Goal: Task Accomplishment & Management: Complete application form

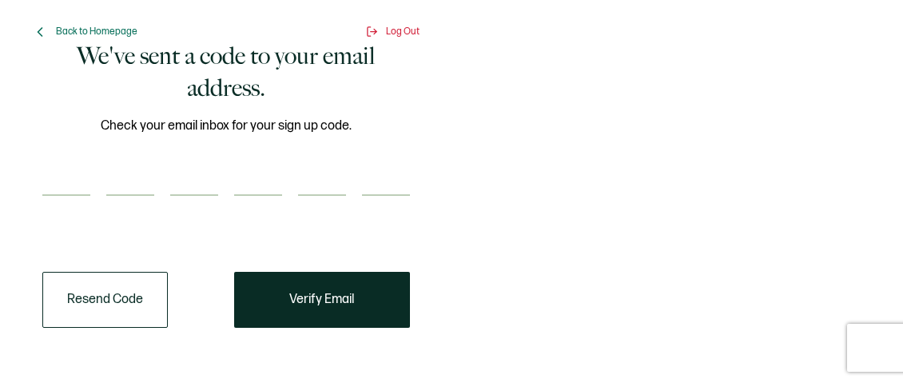
click at [54, 173] on input "number" at bounding box center [66, 180] width 48 height 32
type input "6"
type input "0"
type input "1"
type input "8"
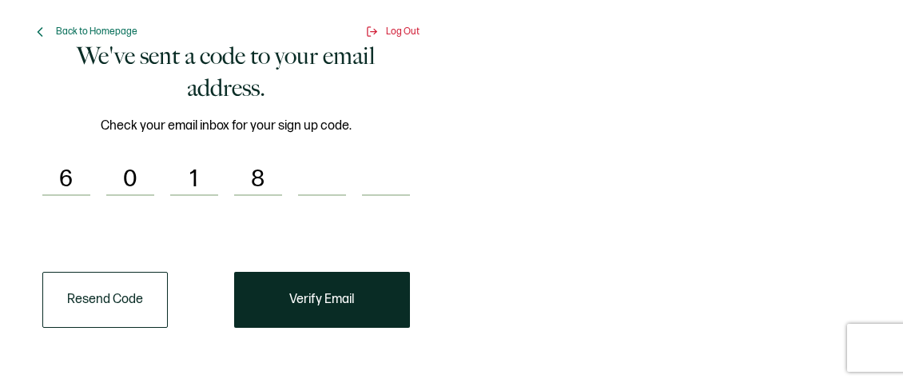
type input "9"
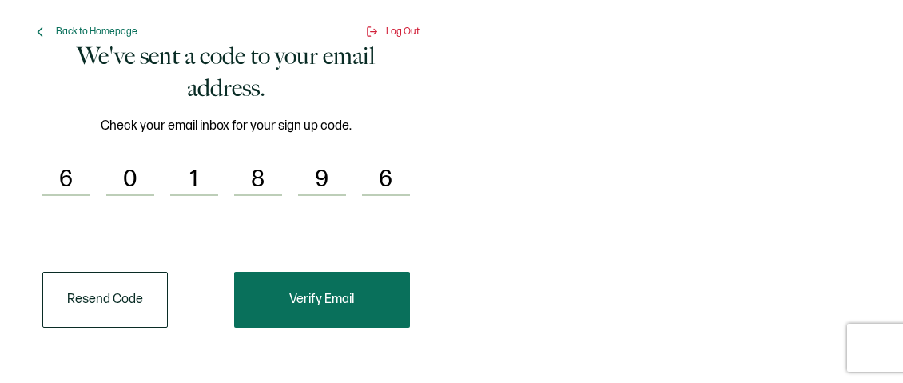
type input "6"
click at [315, 299] on span "Verify Email" at bounding box center [321, 299] width 65 height 13
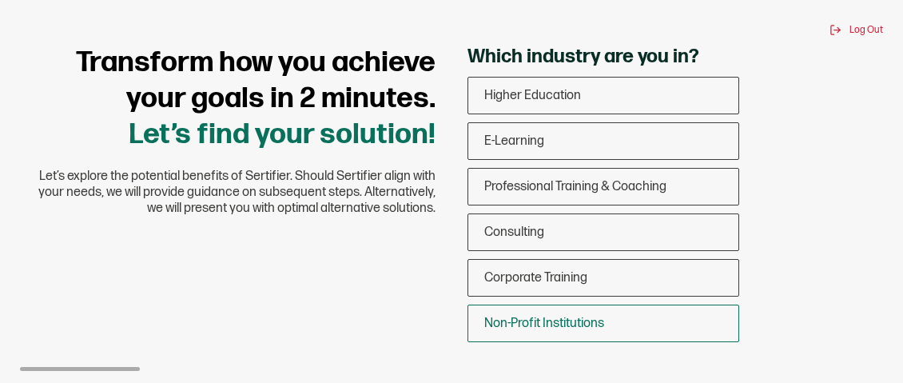
click at [557, 332] on div "Non-Profit Institutions" at bounding box center [603, 323] width 270 height 38
click at [0, 0] on input "Non-Profit Institutions" at bounding box center [0, 0] width 0 height 0
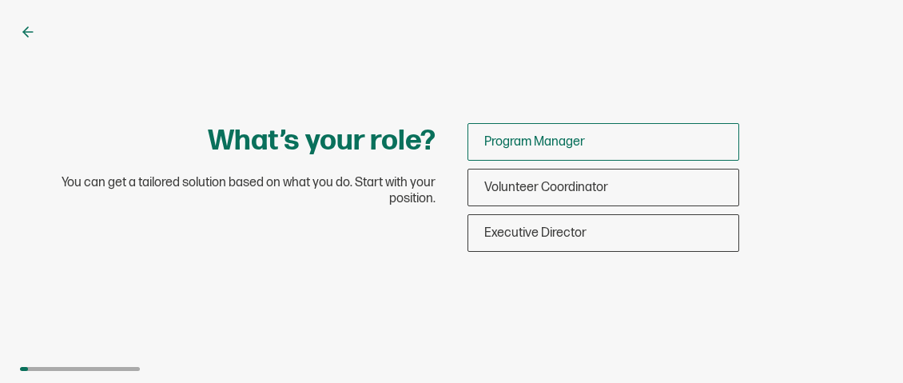
click at [531, 144] on span "Program Manager" at bounding box center [534, 141] width 101 height 15
click at [0, 0] on input "Program Manager" at bounding box center [0, 0] width 0 height 0
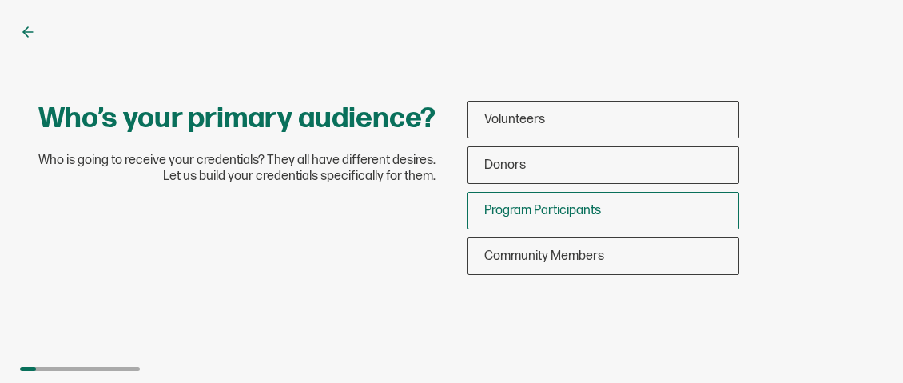
click at [523, 208] on span "Program Participants" at bounding box center [542, 210] width 117 height 15
click at [0, 0] on input "Program Participants" at bounding box center [0, 0] width 0 height 0
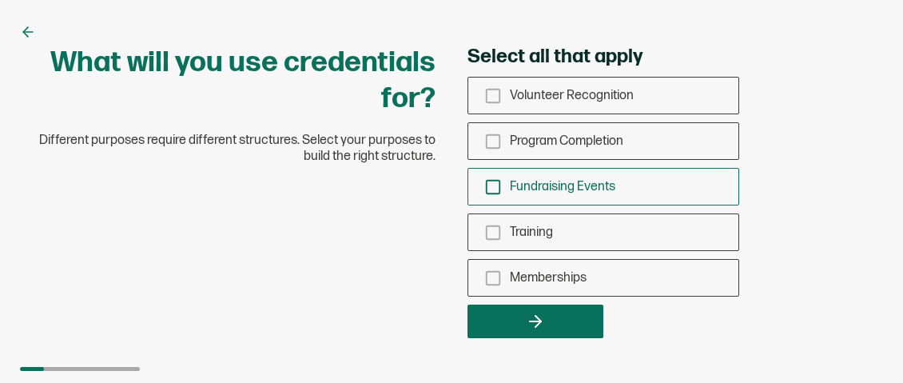
click at [494, 188] on icon "checkbox-group" at bounding box center [493, 187] width 18 height 18
click at [0, 0] on input "Fundraising Events" at bounding box center [0, 0] width 0 height 0
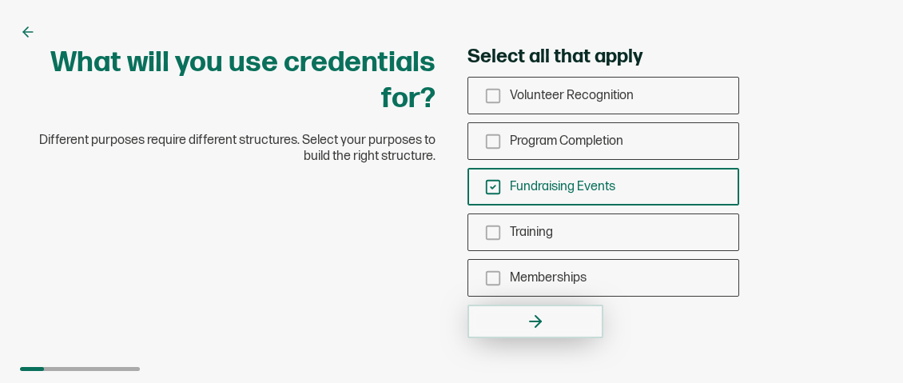
click at [534, 324] on icon "button" at bounding box center [535, 320] width 19 height 19
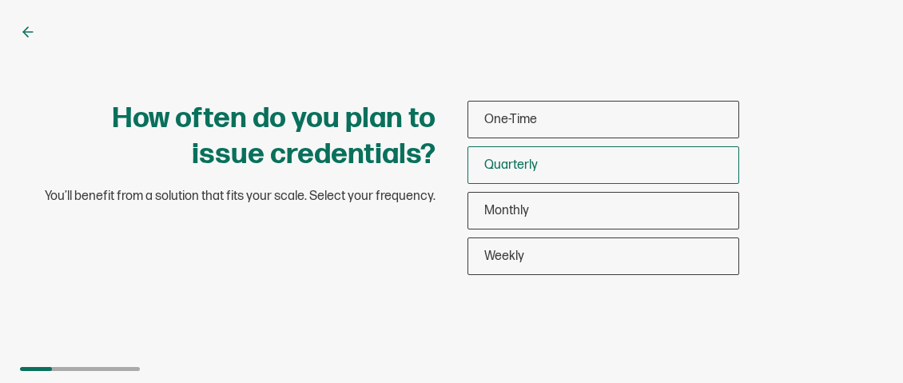
click at [515, 169] on span "Quarterly" at bounding box center [511, 164] width 54 height 15
click at [0, 0] on input "Quarterly" at bounding box center [0, 0] width 0 height 0
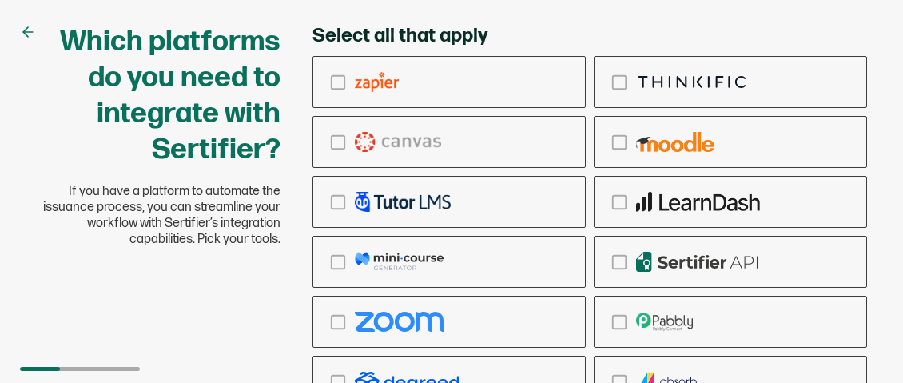
click at [225, 260] on div "Which platforms do you need to integrate with Sertifier? If you have a platform…" at bounding box center [451, 296] width 863 height 545
drag, startPoint x: 372, startPoint y: 361, endPoint x: 446, endPoint y: 41, distance: 328.8
click at [446, 41] on div "Select all that apply Ringcentral Adobe Vedubox Kryterion PearsonVue CredSpark …" at bounding box center [589, 296] width 554 height 545
drag, startPoint x: 53, startPoint y: 370, endPoint x: 89, endPoint y: 368, distance: 36.0
click at [89, 368] on div at bounding box center [80, 369] width 120 height 4
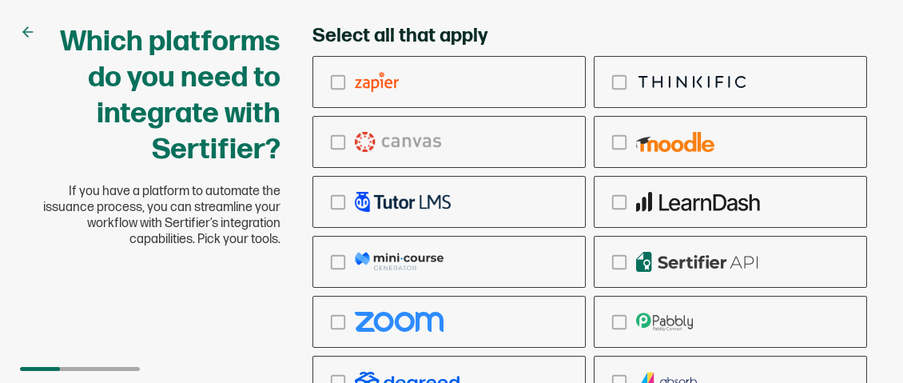
click at [885, 261] on div "Which platforms do you need to integrate with Sertifier? If you have a platform…" at bounding box center [451, 191] width 903 height 383
click at [30, 33] on icon at bounding box center [28, 32] width 16 height 16
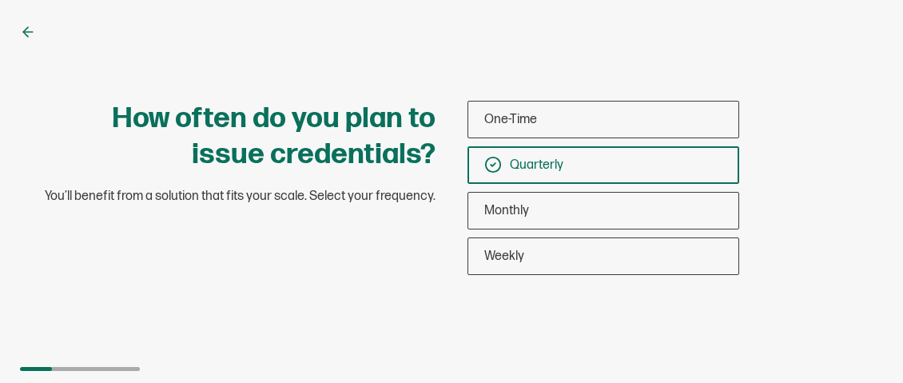
click at [33, 36] on icon at bounding box center [28, 32] width 16 height 16
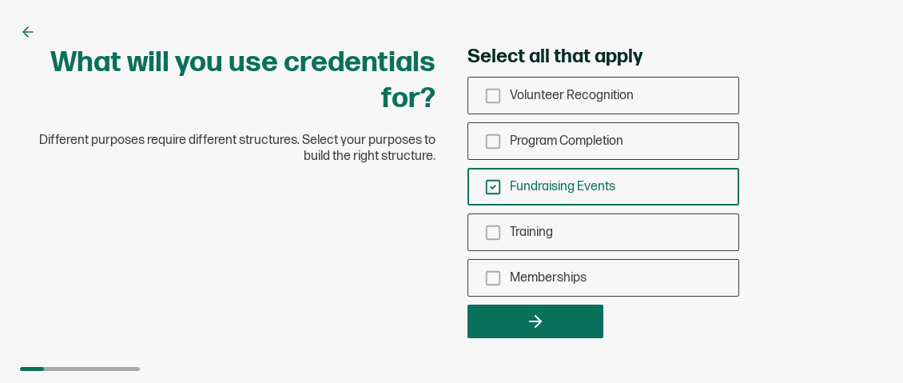
click at [33, 36] on icon at bounding box center [28, 32] width 16 height 16
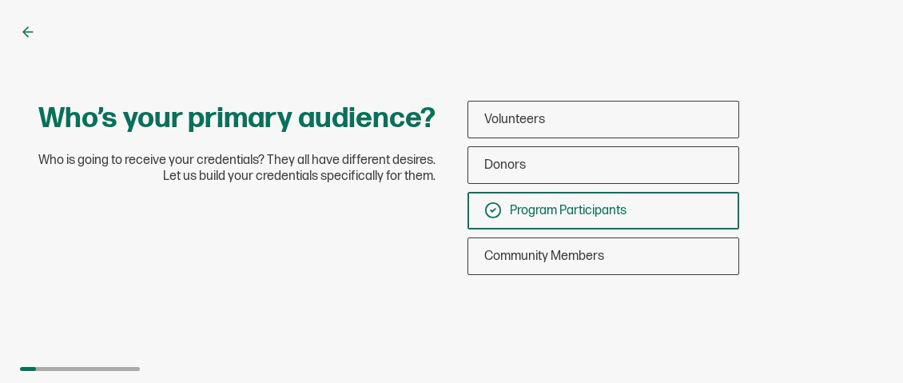
click at [33, 36] on icon at bounding box center [28, 32] width 16 height 16
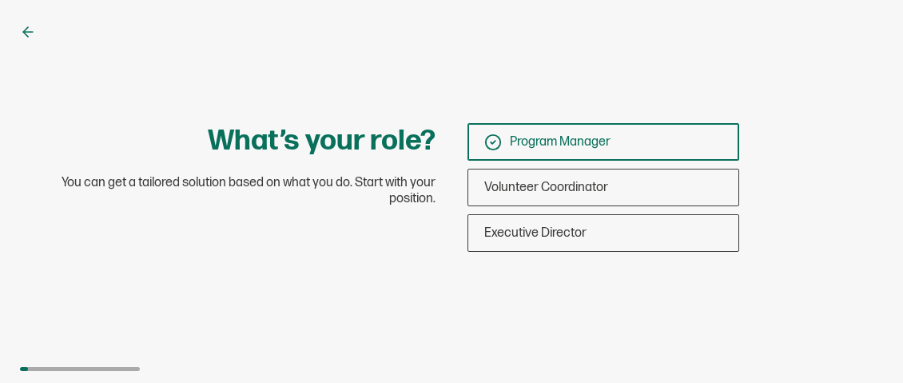
click at [28, 30] on icon at bounding box center [28, 32] width 16 height 16
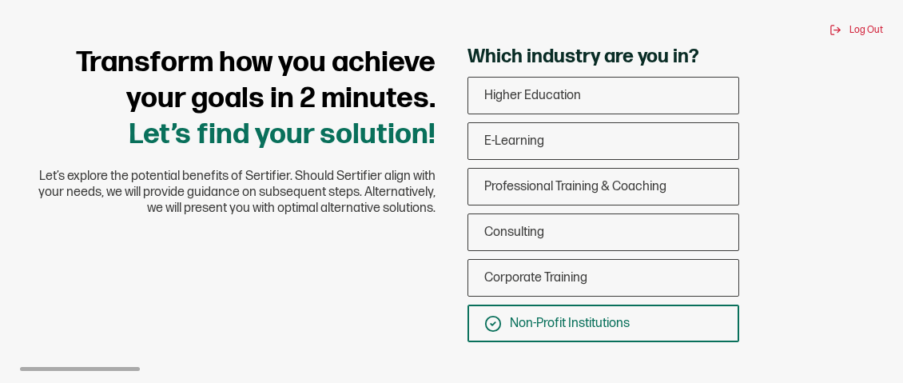
click at [28, 30] on div "Log Out" at bounding box center [451, 30] width 863 height 12
